Goal: Task Accomplishment & Management: Use online tool/utility

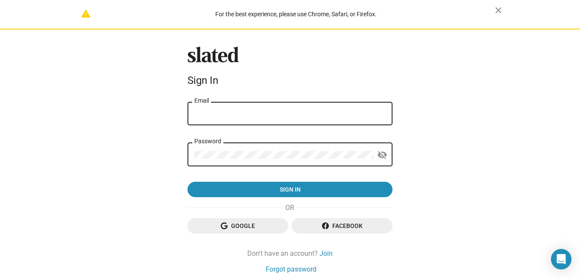
type input "[EMAIL_ADDRESS][DOMAIN_NAME]"
click at [378, 154] on mat-icon "visibility_off" at bounding box center [382, 154] width 10 height 13
click at [378, 154] on mat-icon "visibility" at bounding box center [382, 154] width 10 height 13
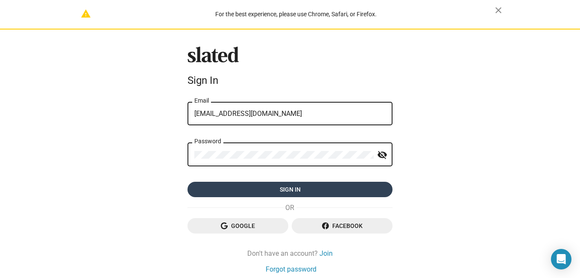
click at [308, 187] on span "Sign in" at bounding box center [289, 189] width 191 height 15
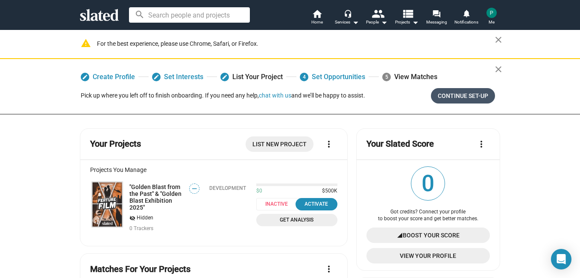
click at [468, 95] on span "Continue Set-up" at bounding box center [463, 95] width 50 height 15
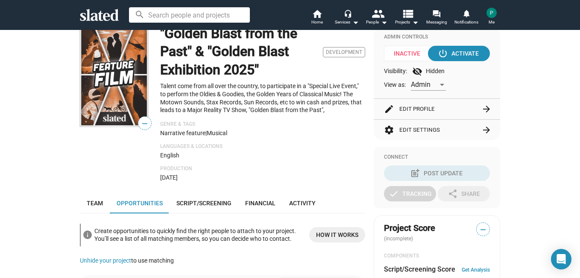
scroll to position [120, 0]
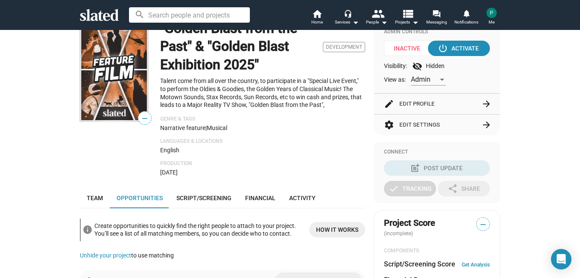
click at [485, 100] on mat-icon "arrow_forward" at bounding box center [487, 104] width 10 height 10
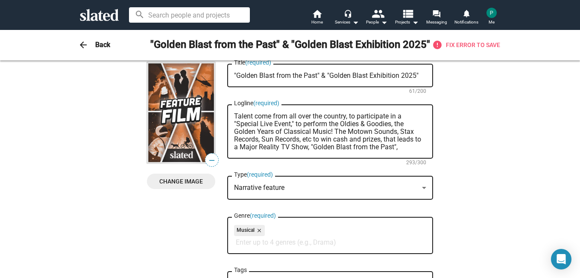
scroll to position [0, 0]
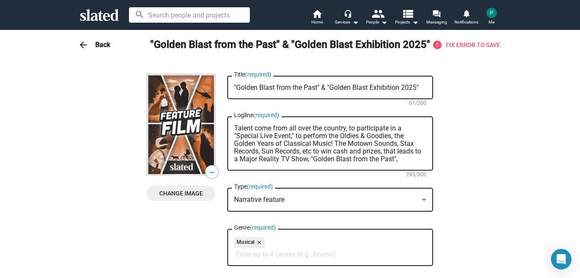
click at [98, 44] on h3 "Back" at bounding box center [102, 44] width 15 height 9
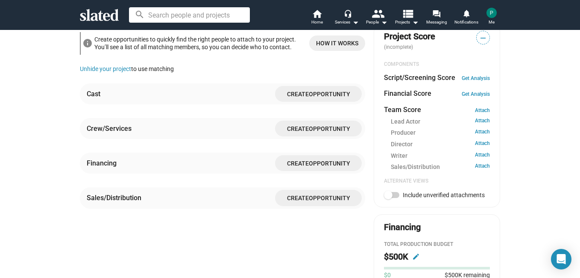
scroll to position [365, 0]
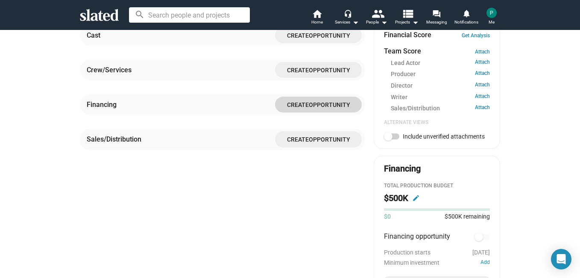
click at [312, 100] on span "Create Opportunity" at bounding box center [318, 105] width 73 height 16
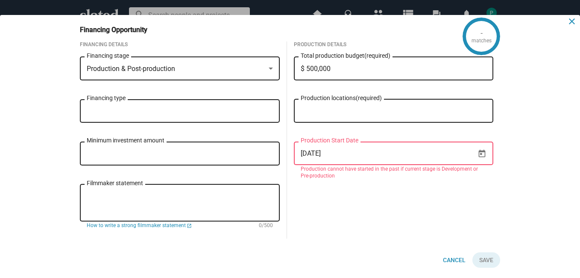
click at [572, 20] on mat-icon "close" at bounding box center [572, 21] width 10 height 10
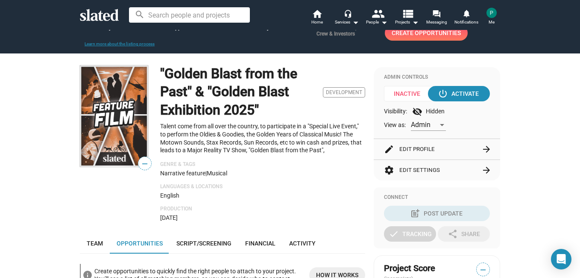
scroll to position [0, 0]
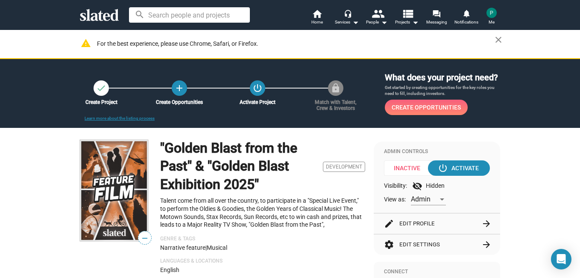
click at [423, 107] on span "Create Opportunities" at bounding box center [426, 107] width 69 height 15
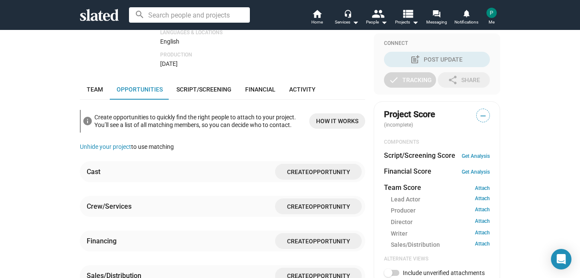
scroll to position [279, 0]
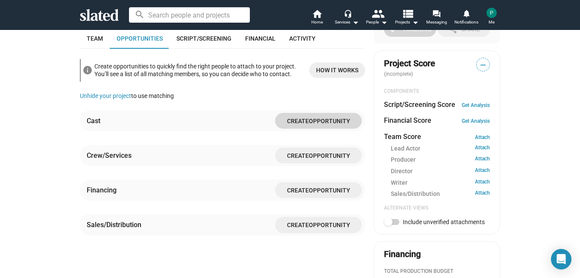
click at [314, 122] on span "Opportunity" at bounding box center [329, 121] width 41 height 7
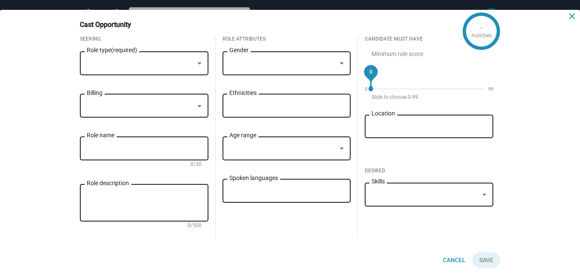
click at [571, 16] on mat-icon "close" at bounding box center [572, 16] width 10 height 10
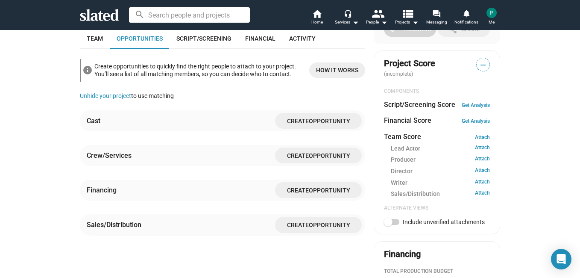
click at [496, 9] on img at bounding box center [492, 13] width 10 height 10
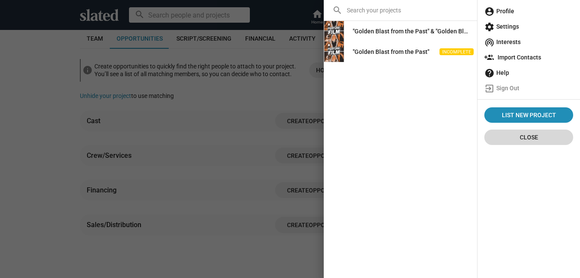
click at [527, 137] on span "Close" at bounding box center [528, 136] width 75 height 15
